Goal: Information Seeking & Learning: Learn about a topic

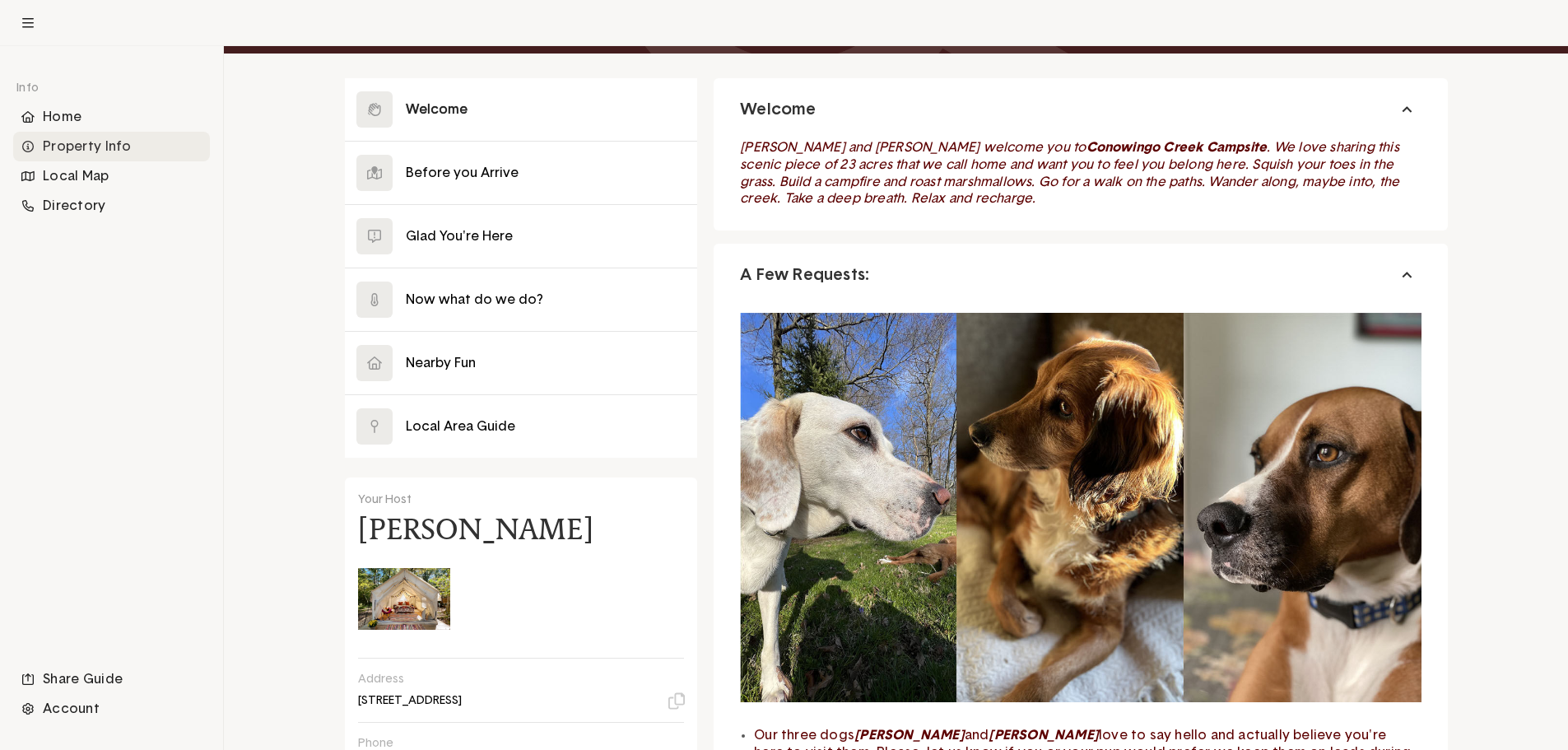
scroll to position [158, 0]
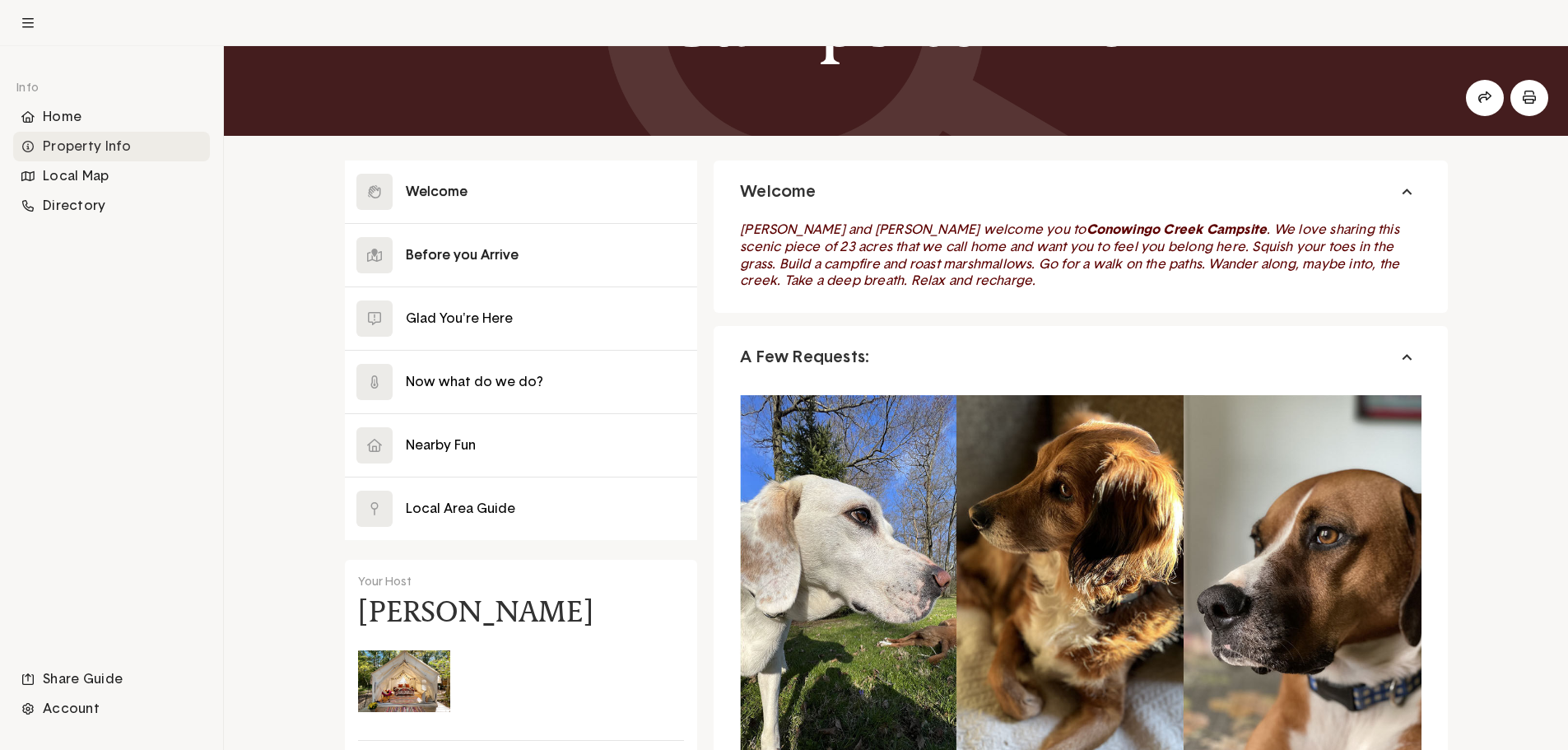
click at [511, 250] on button at bounding box center [521, 255] width 354 height 62
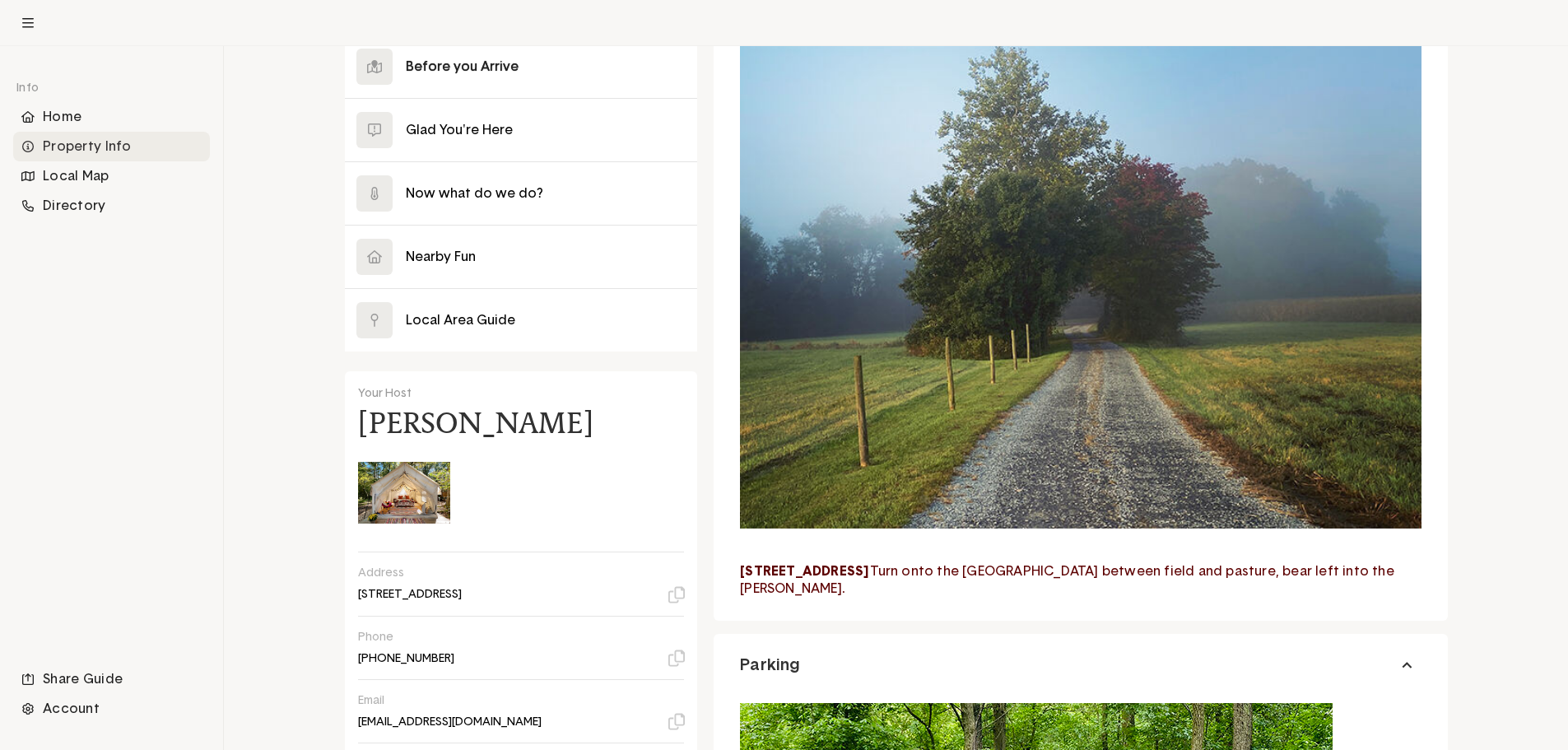
scroll to position [322, 0]
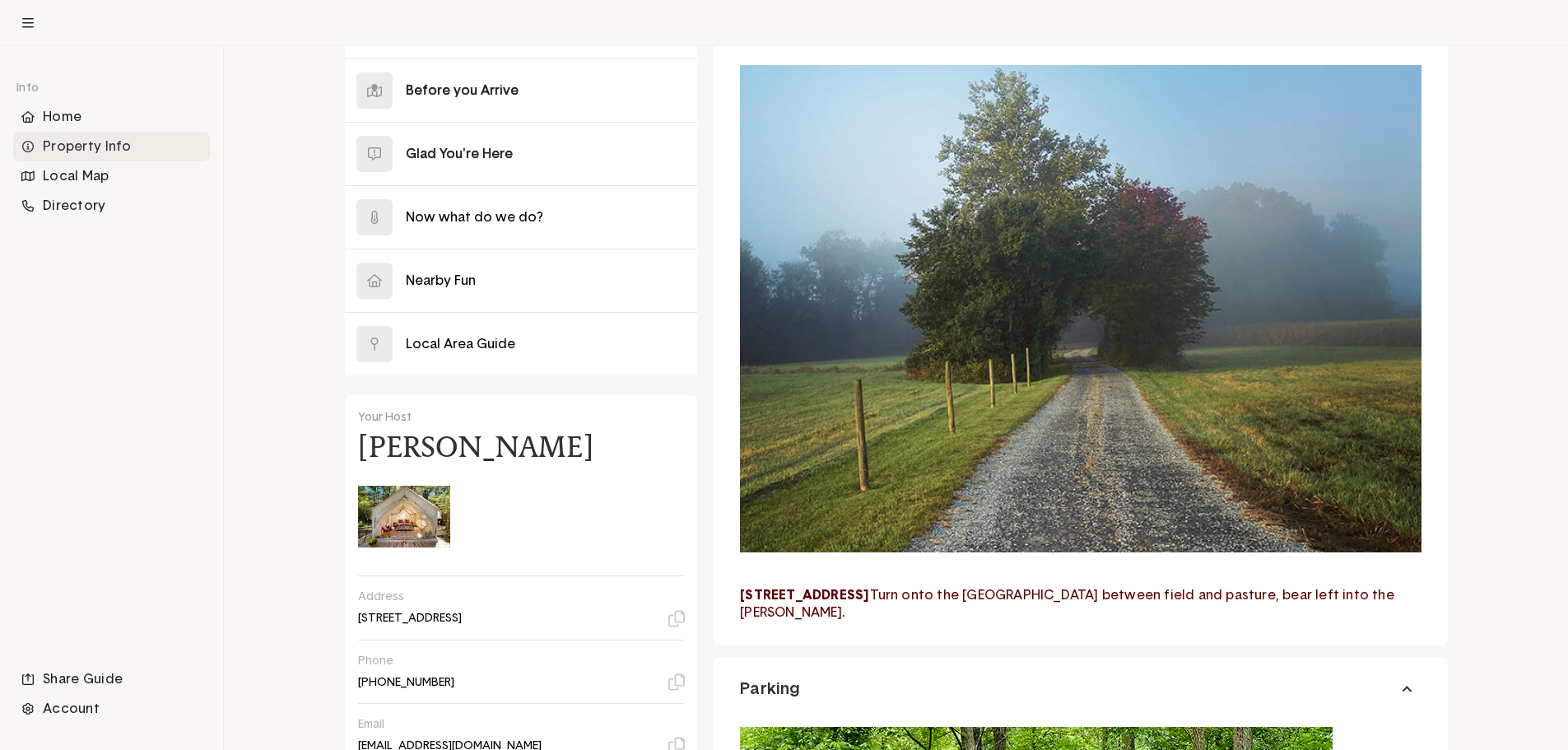
click at [460, 151] on button at bounding box center [521, 154] width 354 height 62
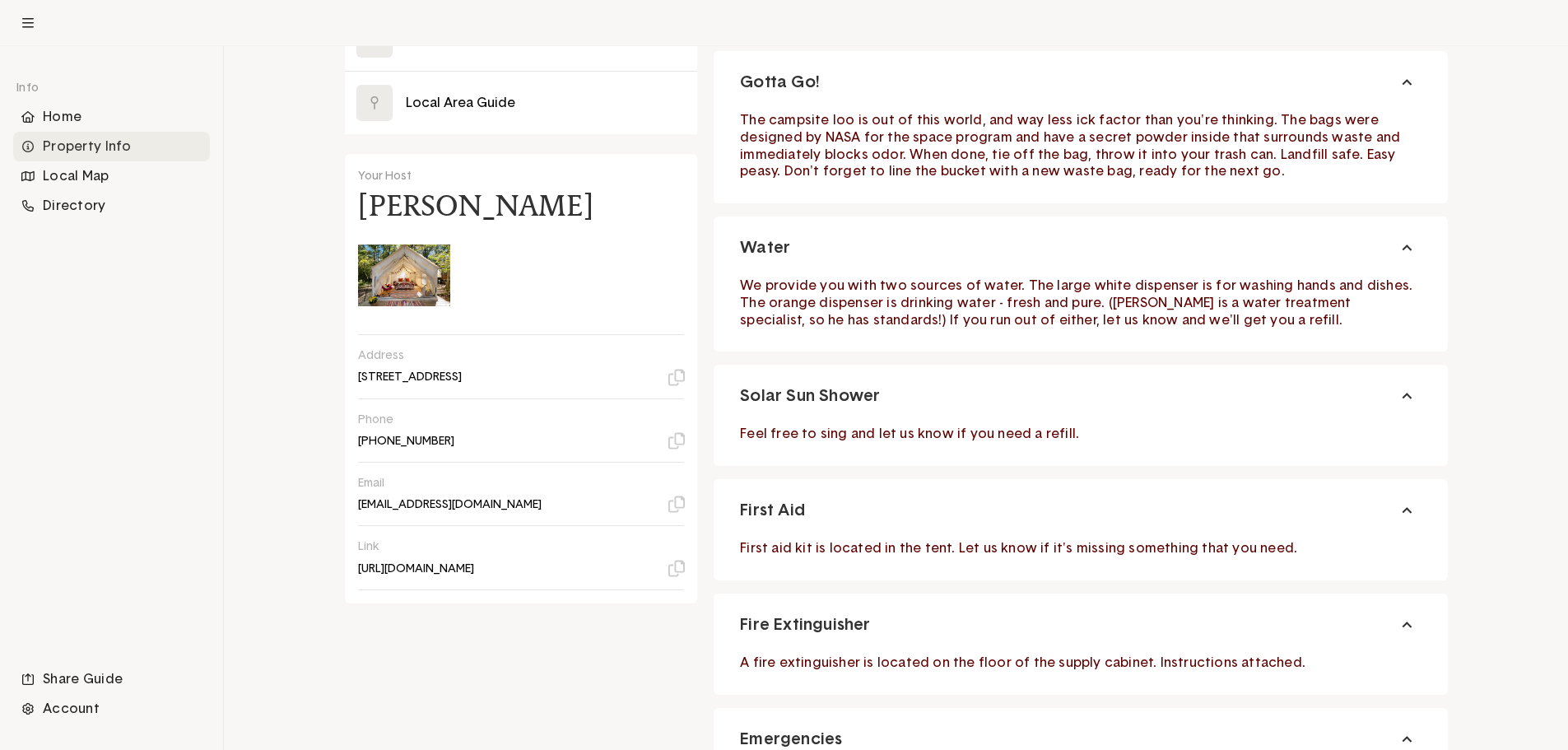
scroll to position [234, 0]
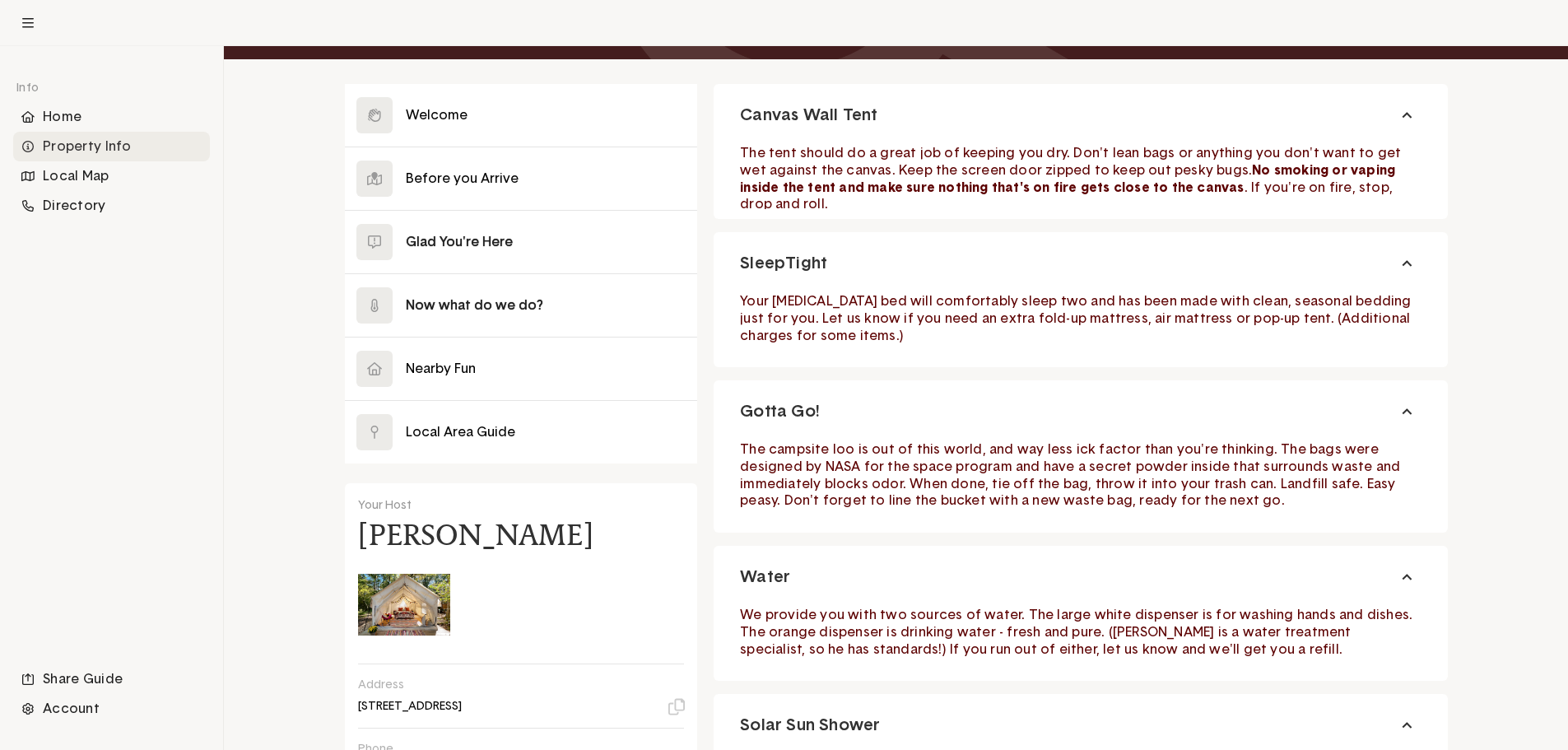
click at [424, 307] on button at bounding box center [521, 306] width 354 height 62
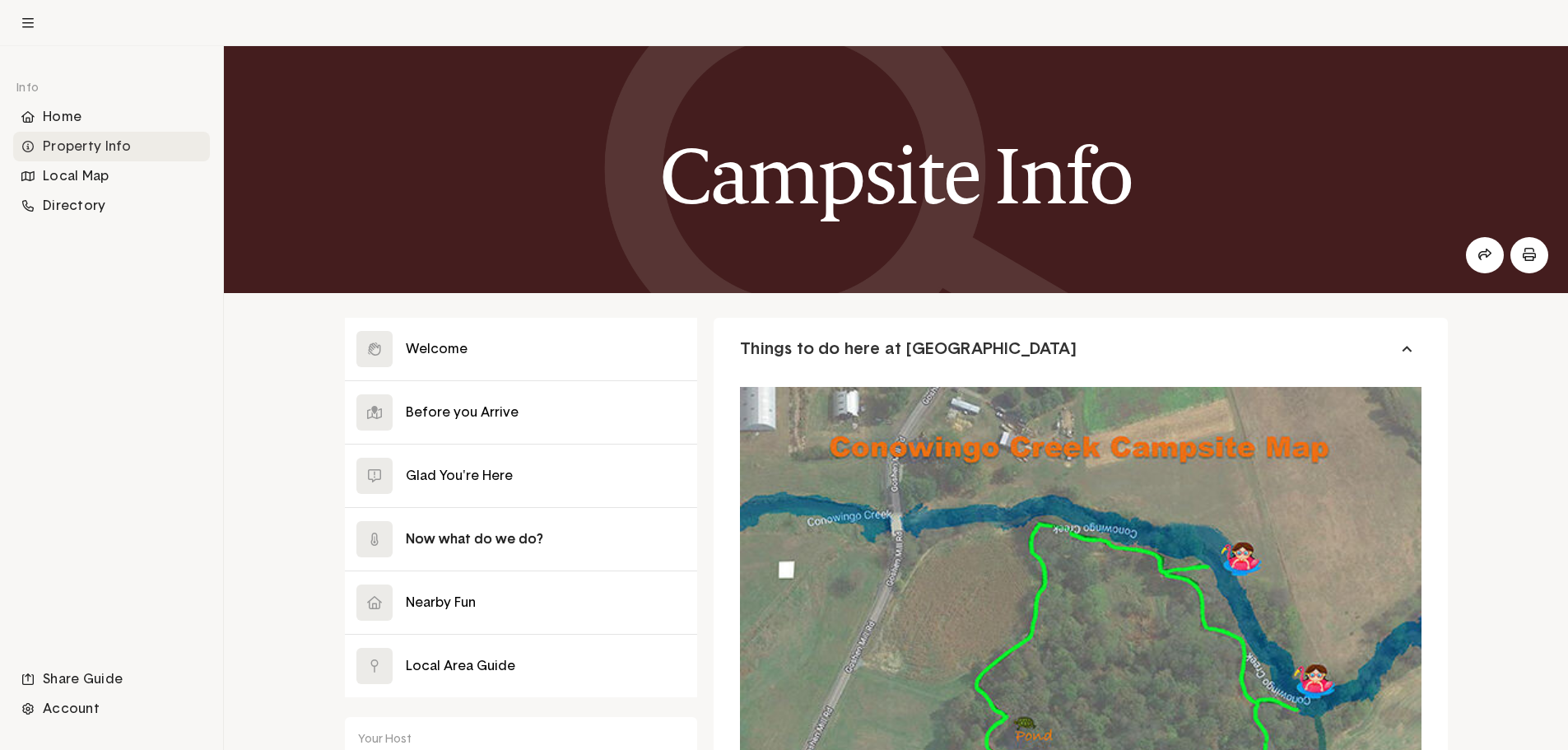
scroll to position [412, 0]
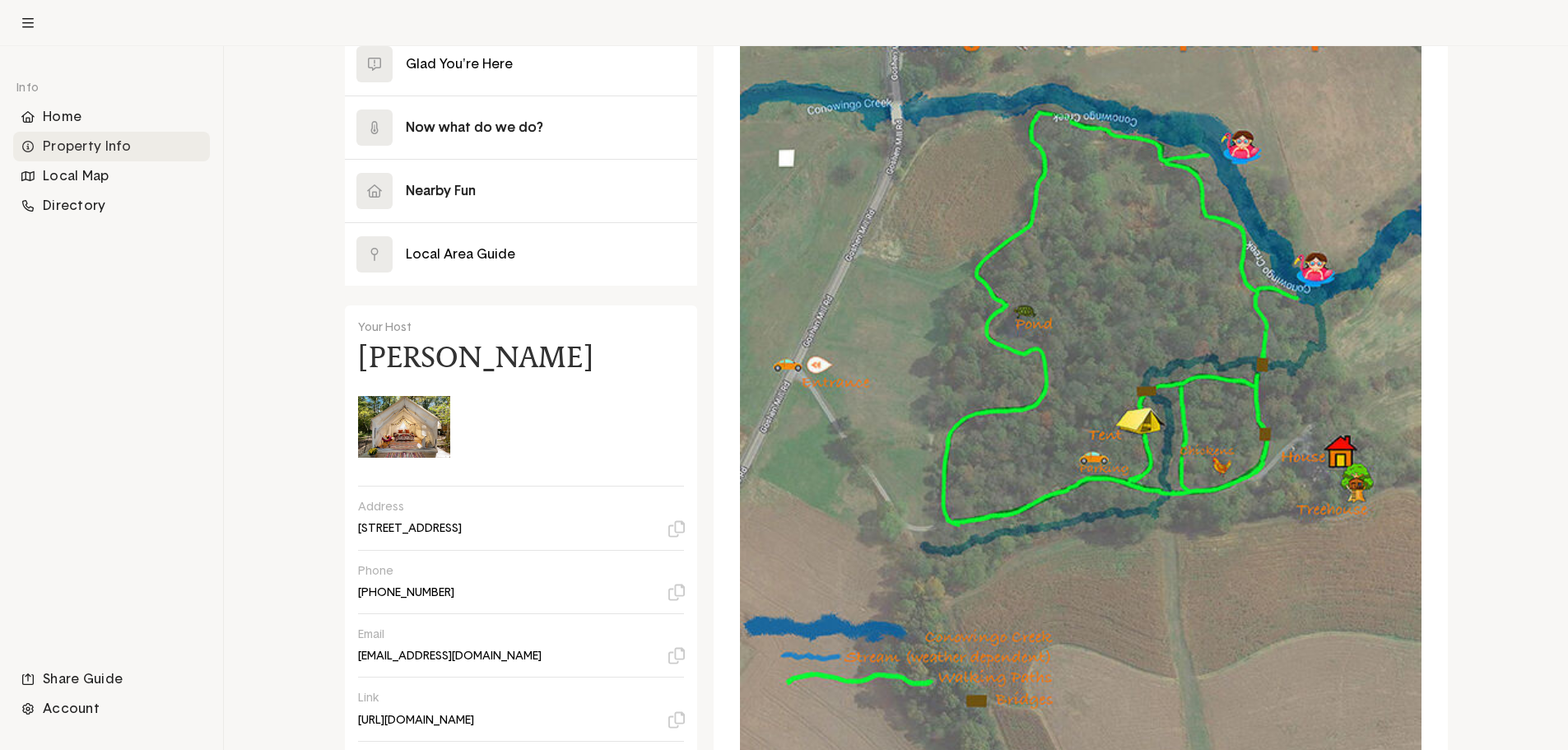
click at [482, 194] on button at bounding box center [521, 191] width 354 height 62
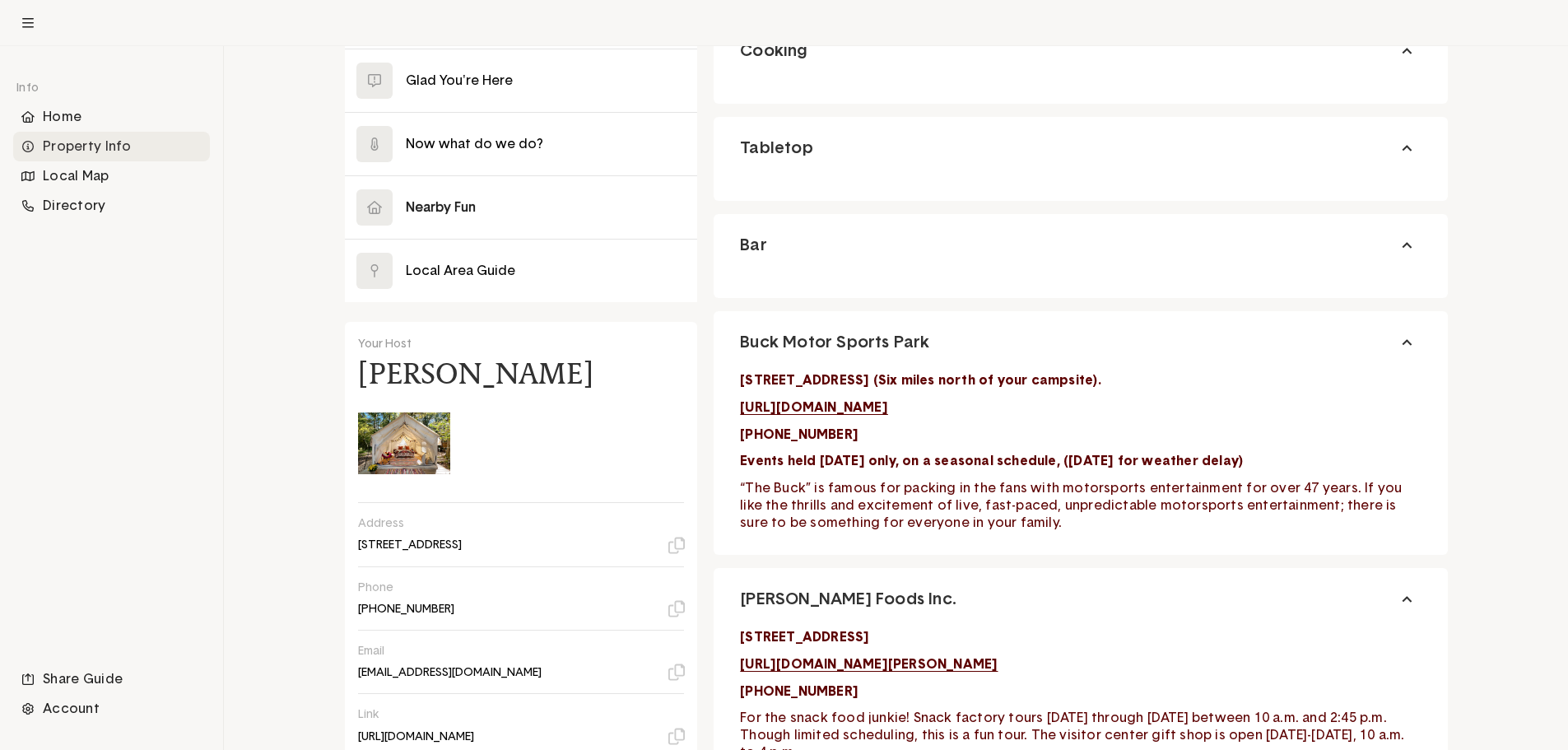
scroll to position [247, 0]
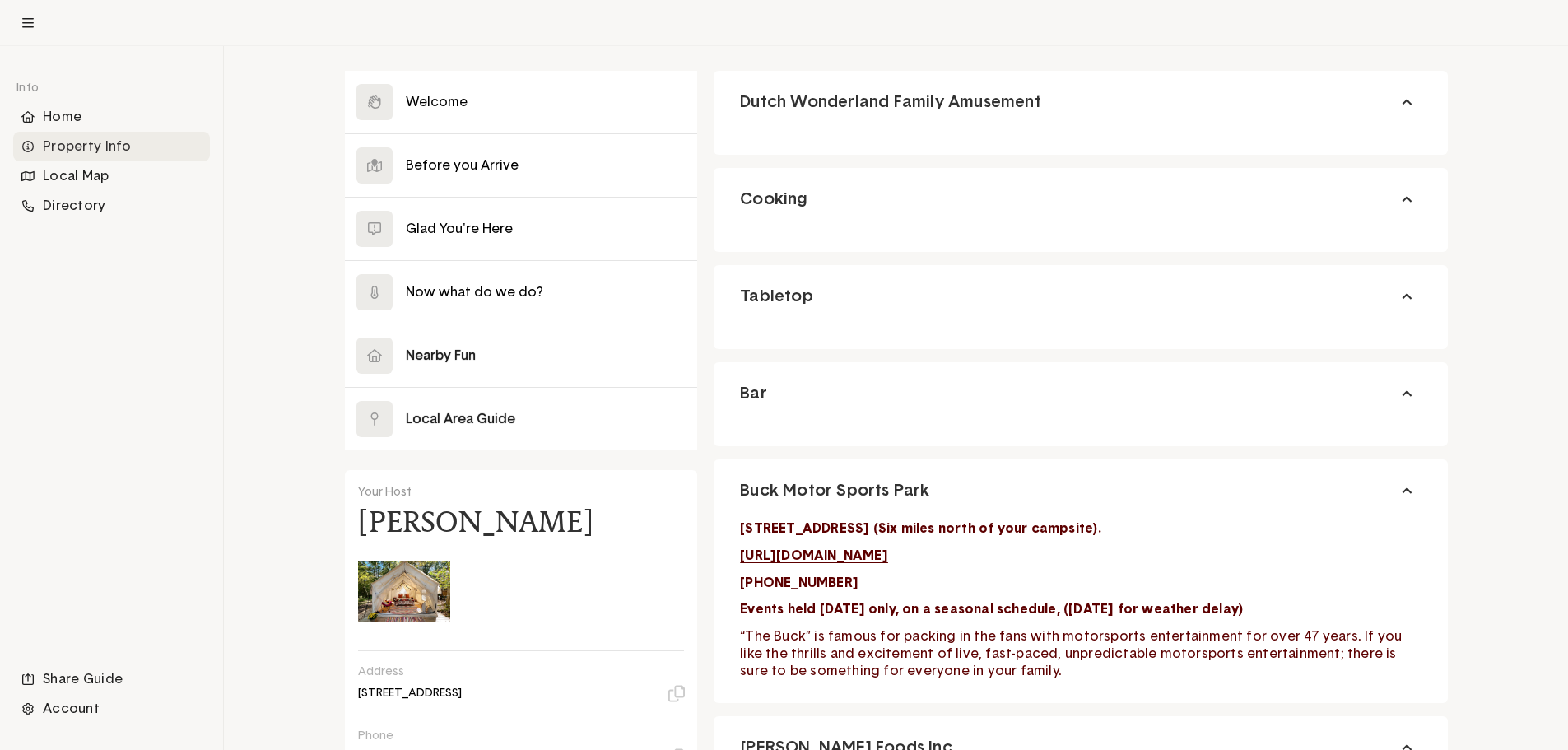
click at [475, 405] on button at bounding box center [521, 419] width 354 height 62
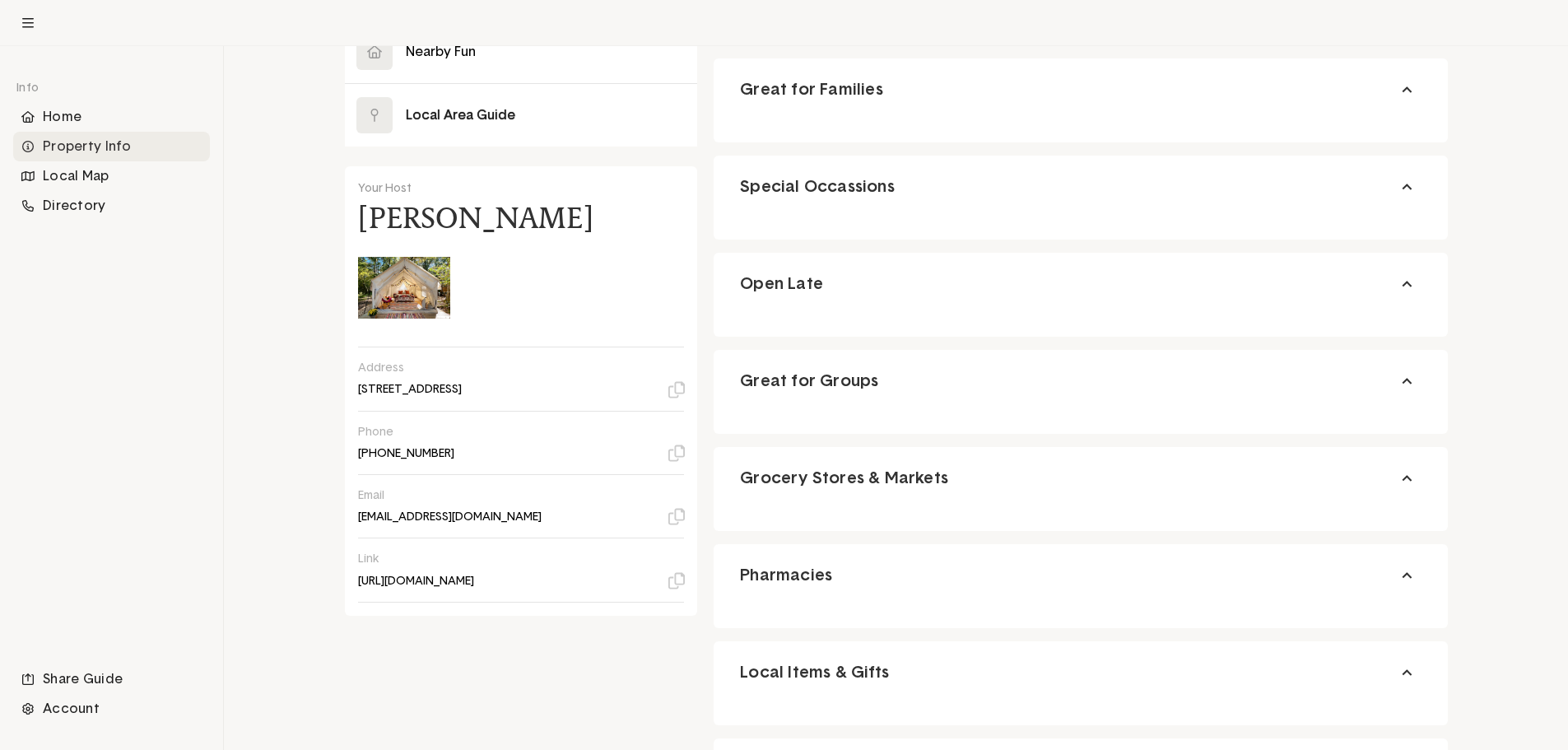
scroll to position [412, 0]
